Goal: Transaction & Acquisition: Obtain resource

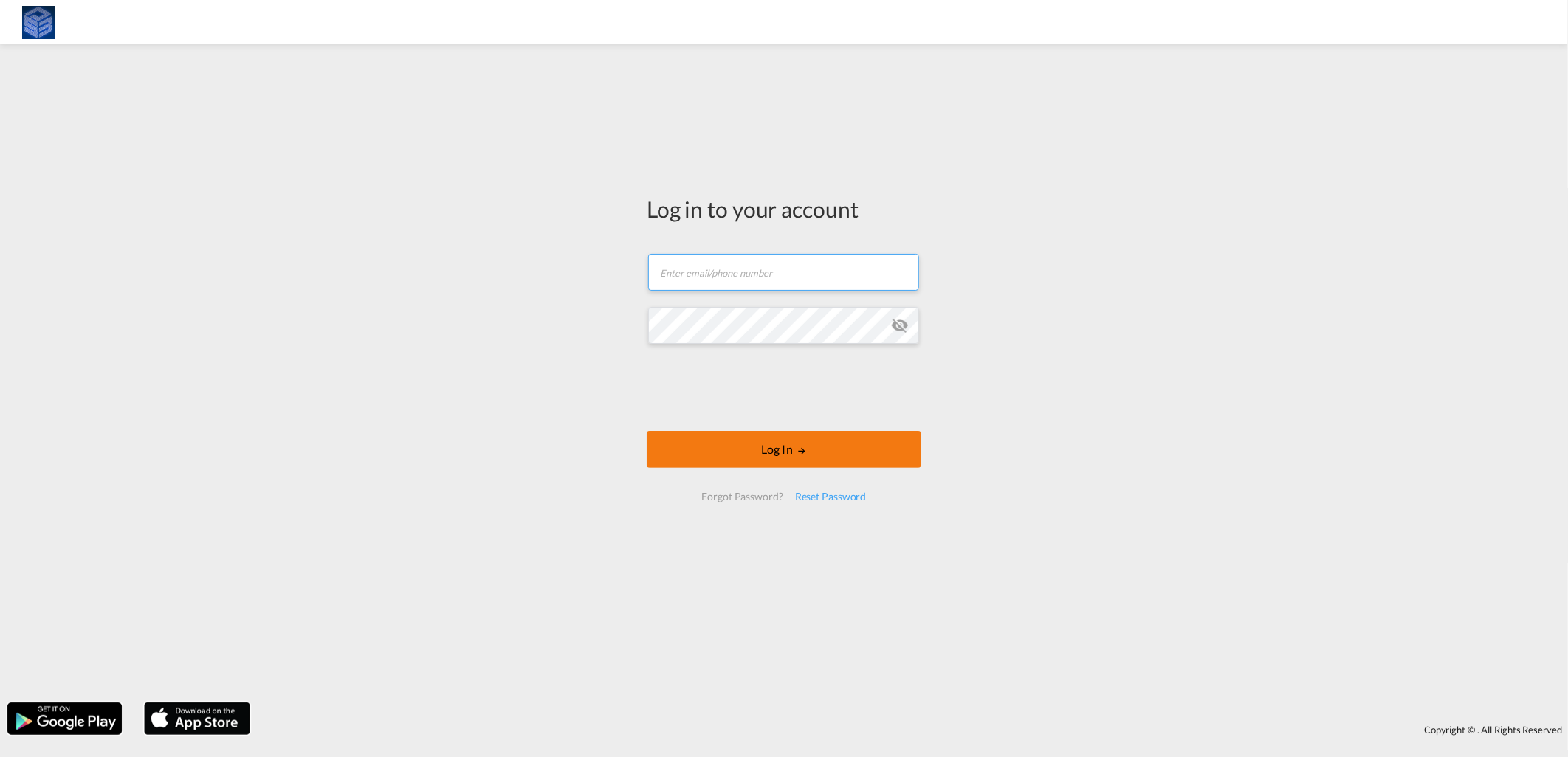
type input "[EMAIL_ADDRESS][DOMAIN_NAME]"
click at [784, 452] on button "Log In" at bounding box center [784, 450] width 275 height 37
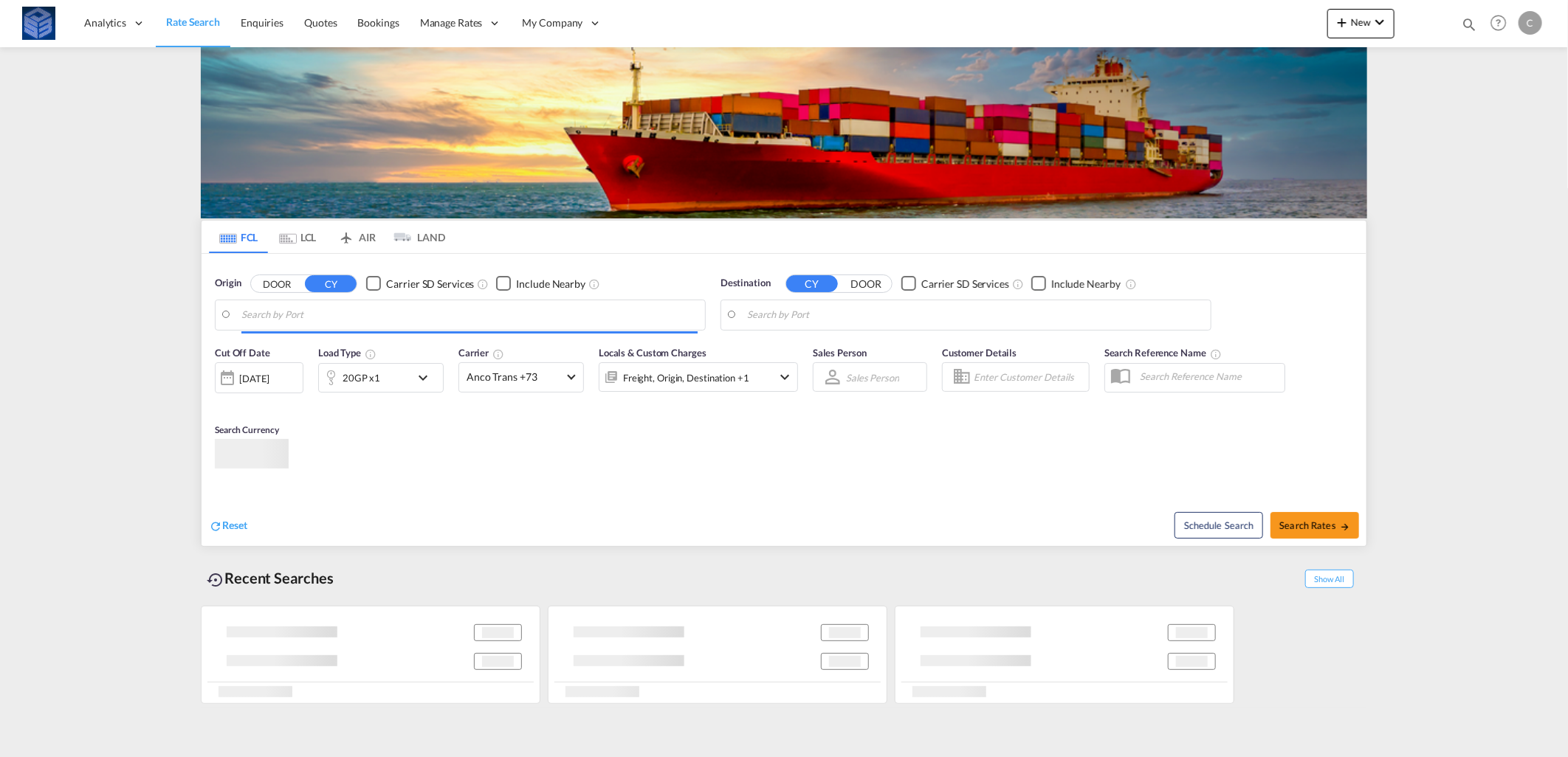
type input "[GEOGRAPHIC_DATA], [GEOGRAPHIC_DATA]"
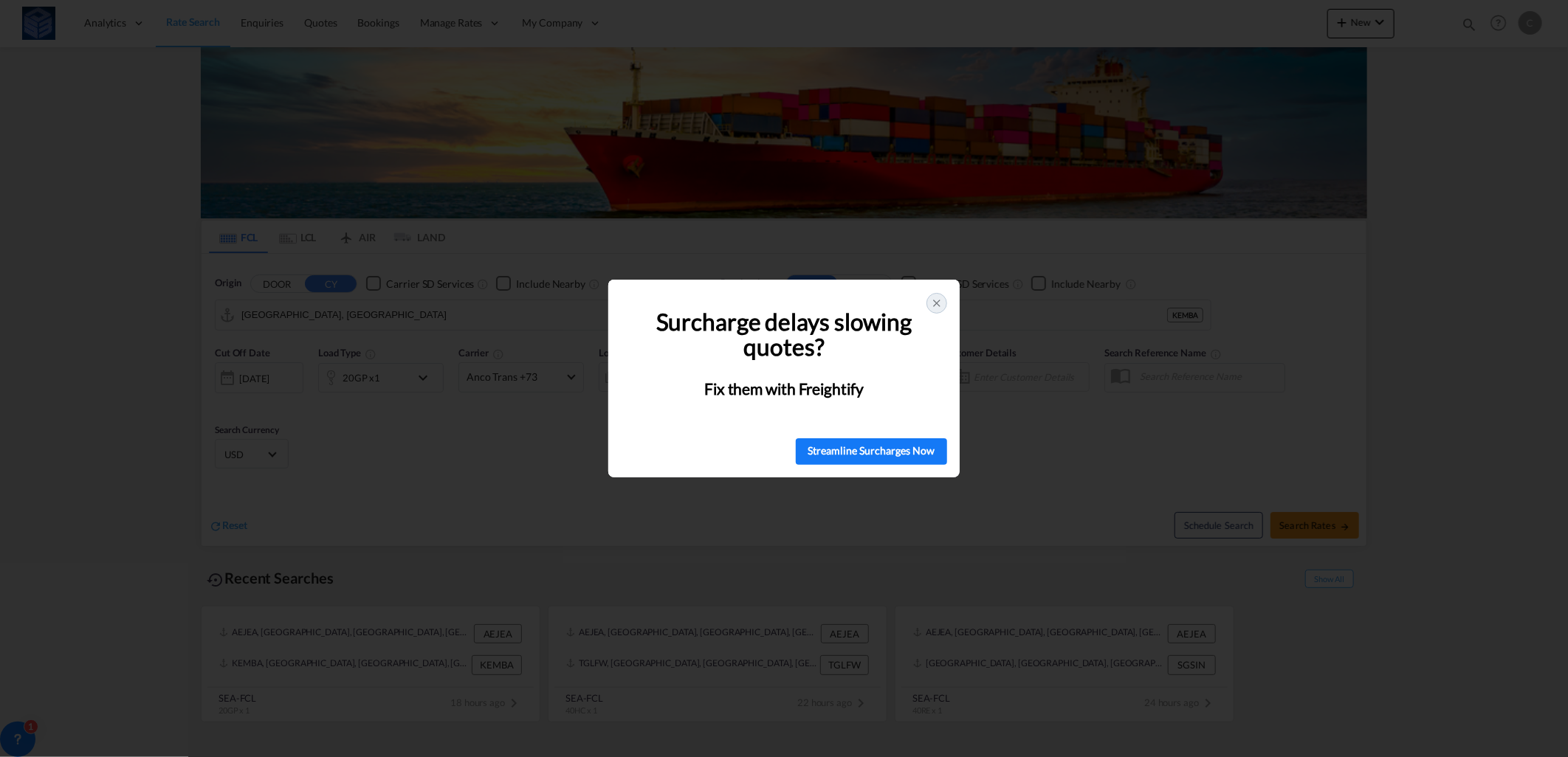
click at [858, 318] on span "Surcharge delays slowing quotes?" at bounding box center [786, 335] width 260 height 54
click at [935, 304] on icon at bounding box center [936, 302] width 6 height 6
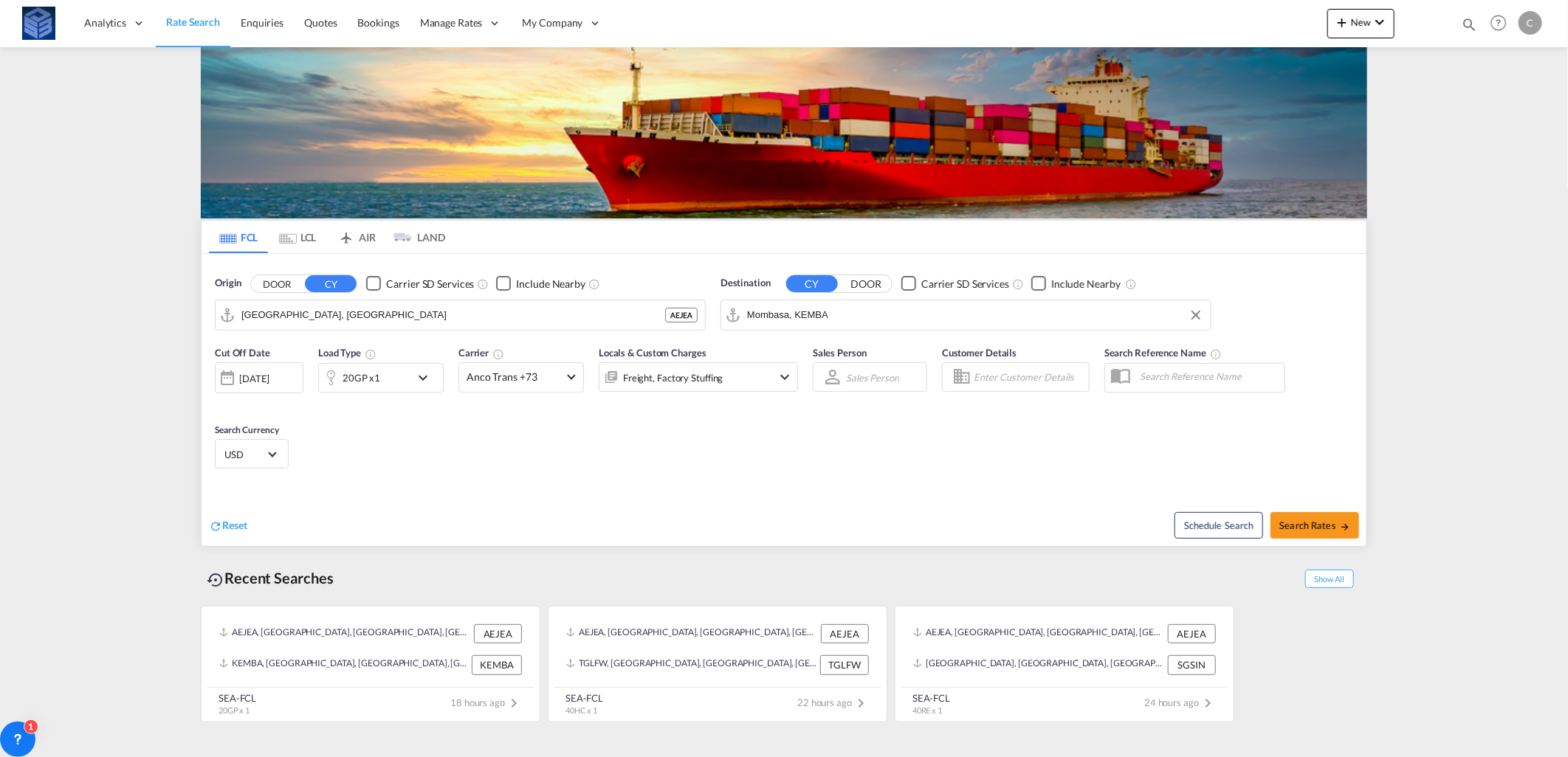
click at [877, 315] on input "Mombasa, KEMBA" at bounding box center [975, 315] width 456 height 22
click at [819, 355] on div "[GEOGRAPHIC_DATA] [GEOGRAPHIC_DATA] MZMPM" at bounding box center [861, 356] width 281 height 44
type input "[GEOGRAPHIC_DATA], MZMPM"
click at [429, 379] on md-icon "icon-chevron-down" at bounding box center [426, 378] width 25 height 18
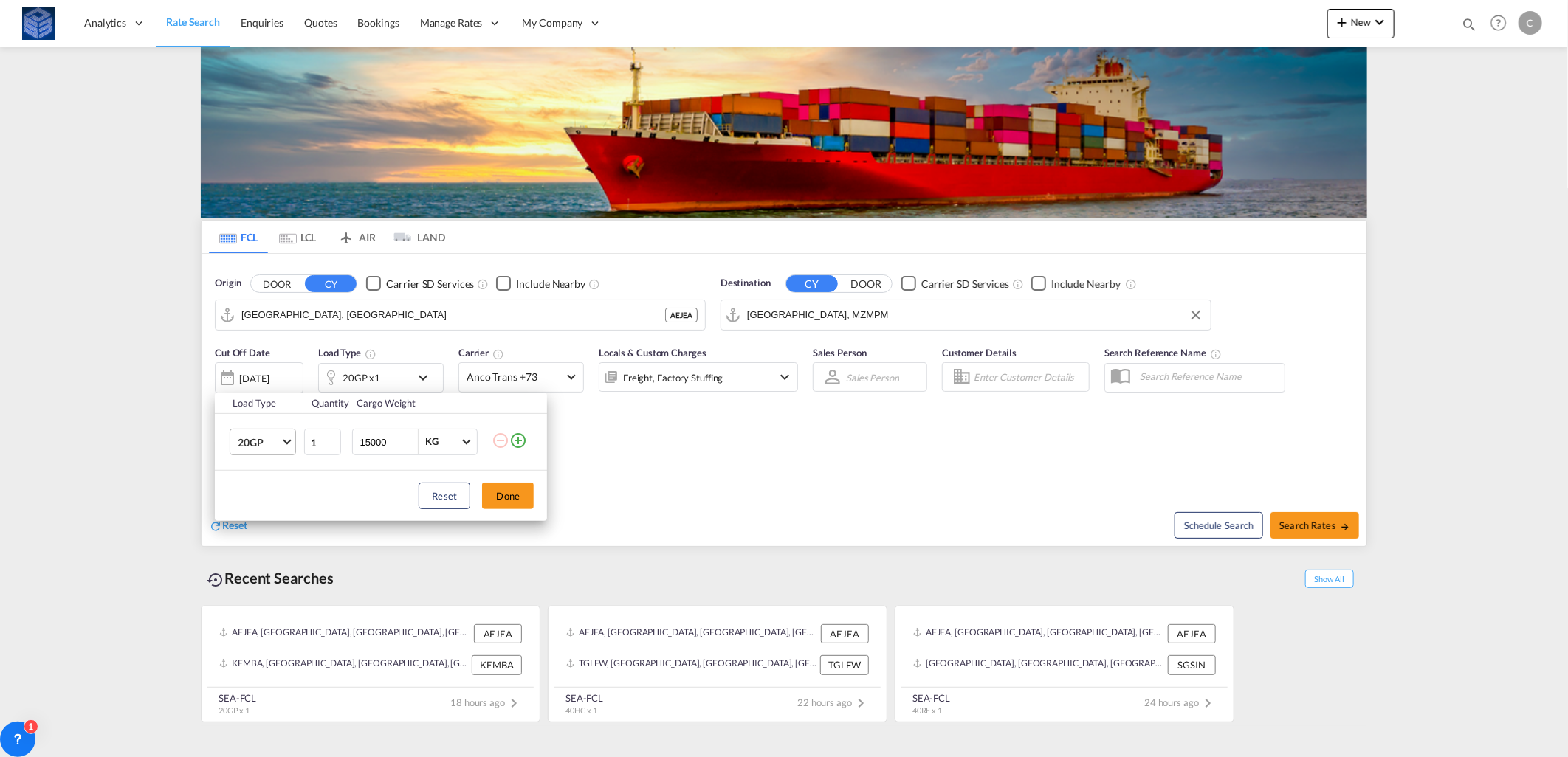
click at [236, 446] on md-select-value "20GP" at bounding box center [265, 442] width 59 height 25
click at [268, 537] on md-option "45HC" at bounding box center [276, 549] width 100 height 36
click at [496, 498] on button "Done" at bounding box center [508, 496] width 52 height 27
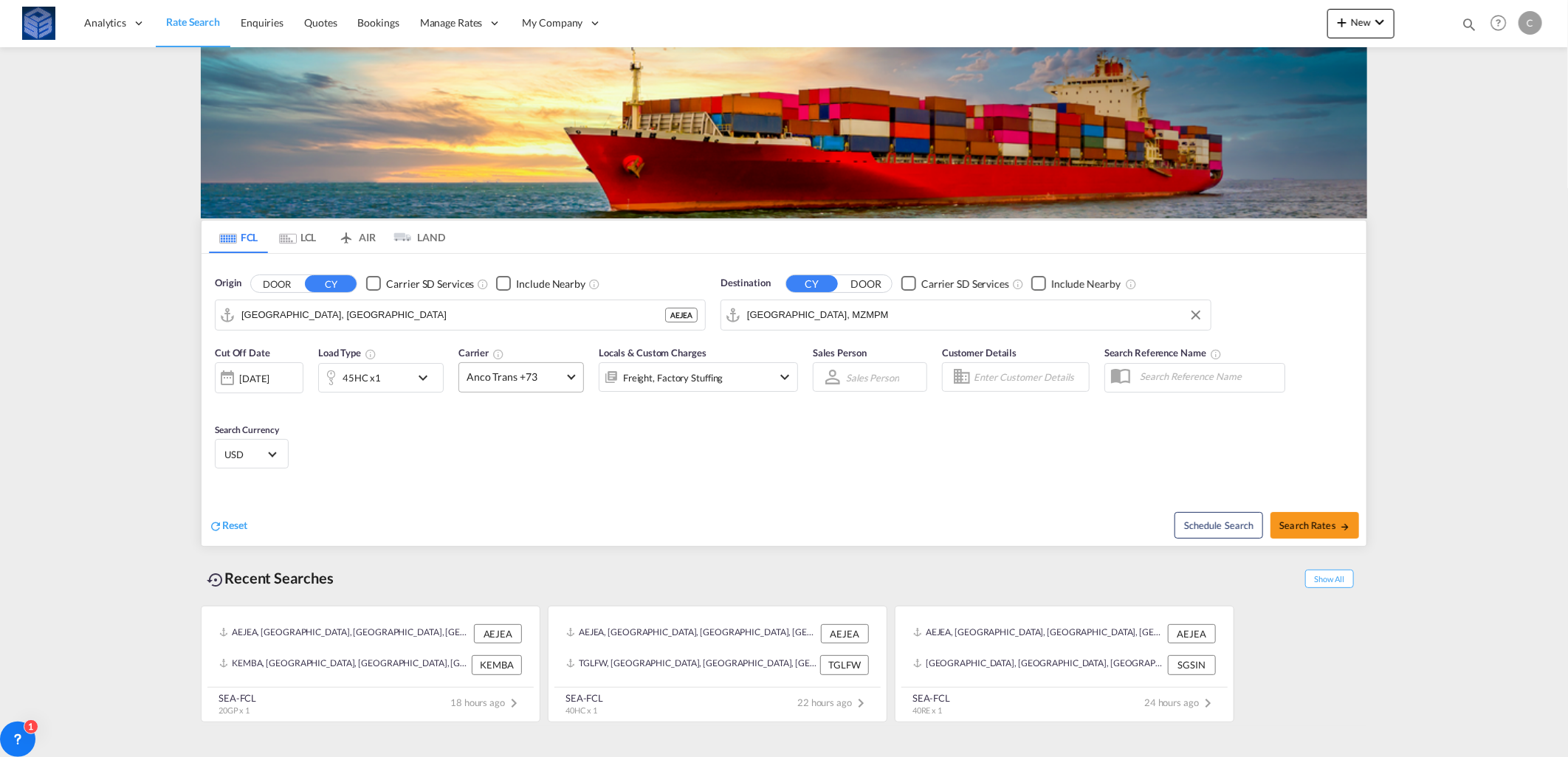
click at [577, 380] on md-select-value "Anco Trans +73" at bounding box center [521, 378] width 124 height 29
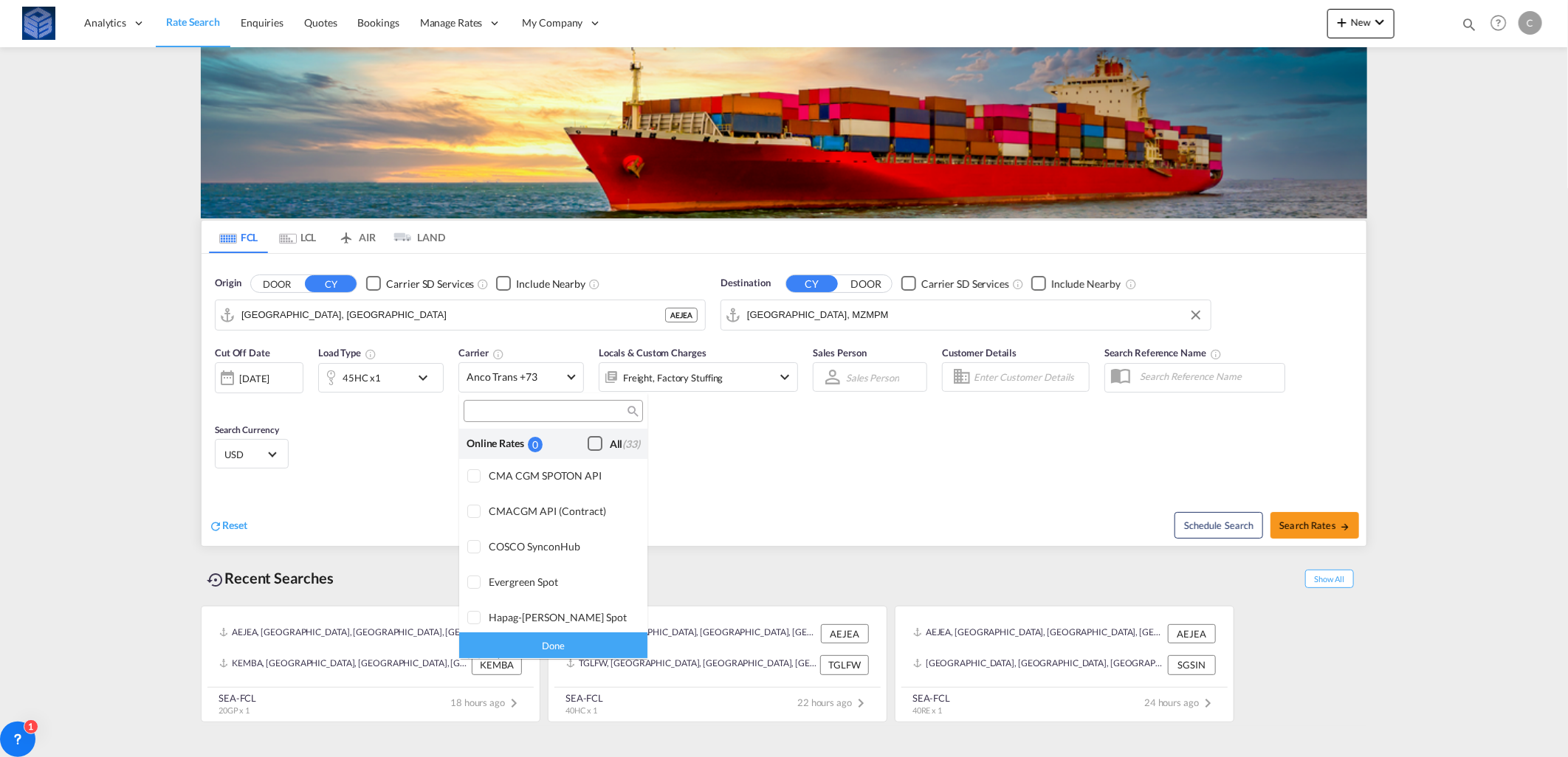
click at [588, 446] on div "Checkbox No Ink" at bounding box center [595, 443] width 15 height 15
click at [586, 643] on div "Done" at bounding box center [553, 646] width 188 height 26
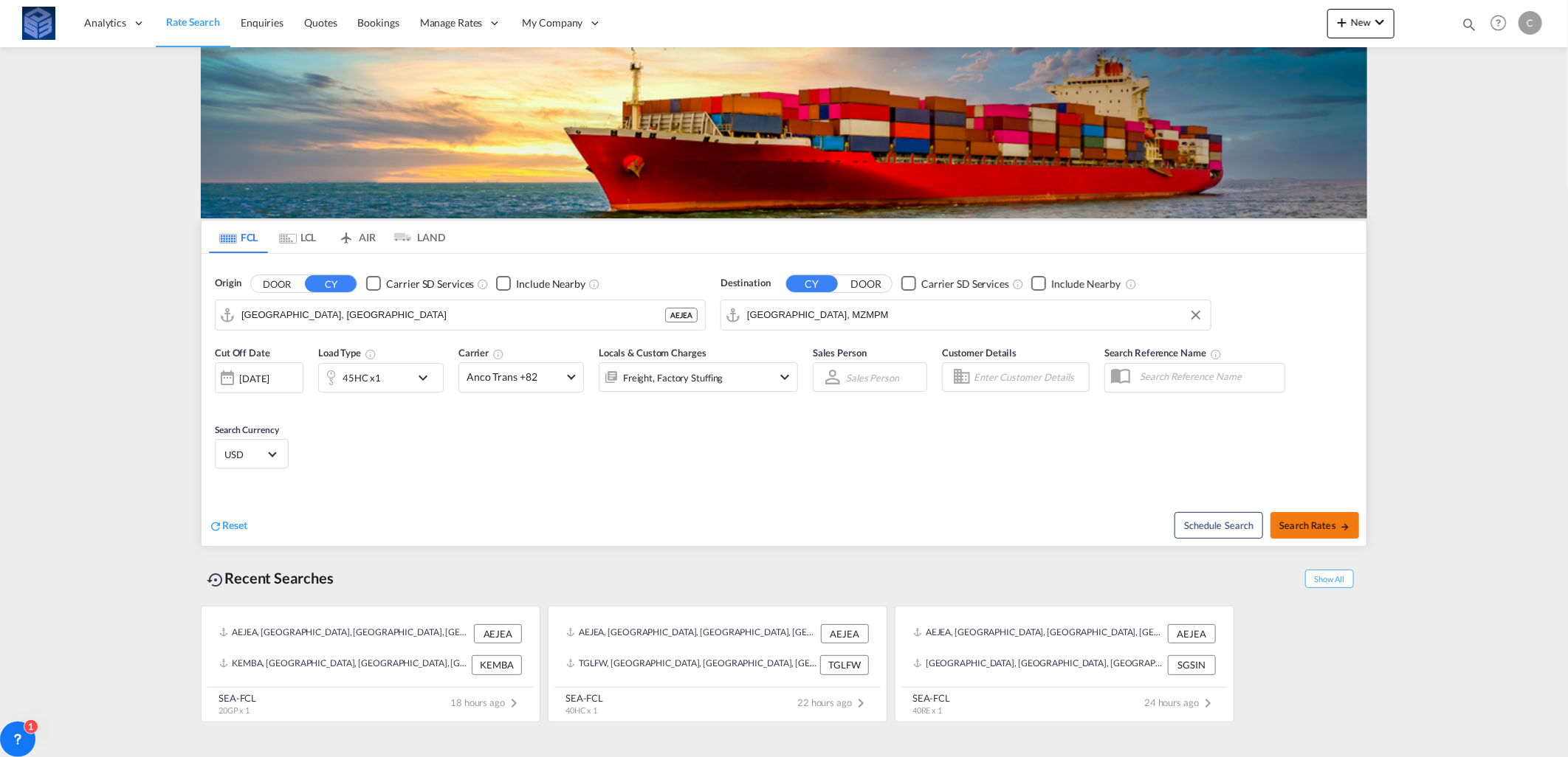
click at [1316, 524] on span "Search Rates" at bounding box center [1315, 526] width 71 height 12
type input "AEJEA to MZMPM / [DATE]"
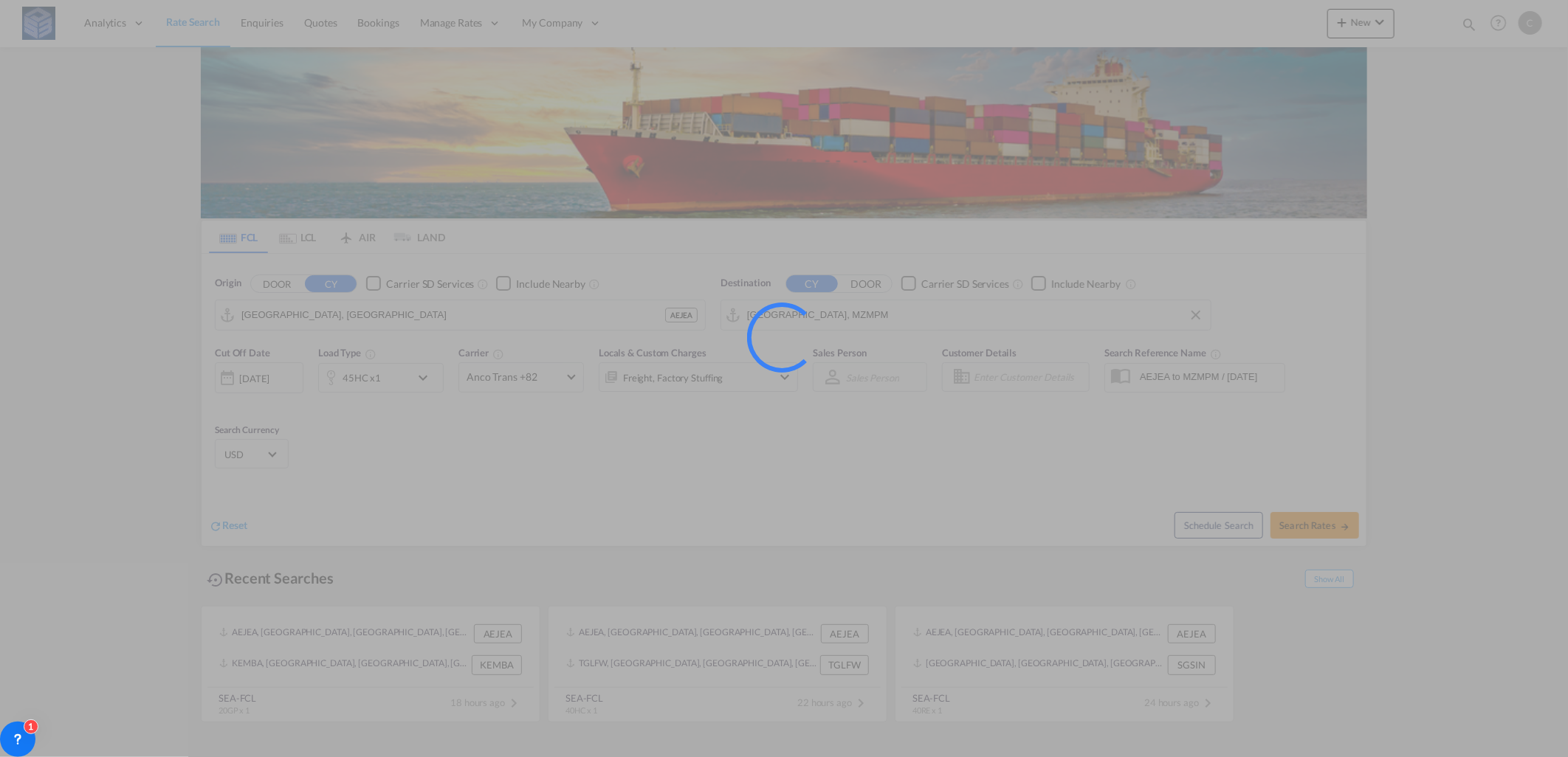
click at [901, 757] on html "Analytics Reports Dashboard Rate Search Enquiries Quotes" at bounding box center [784, 378] width 1568 height 757
